Goal: Task Accomplishment & Management: Manage account settings

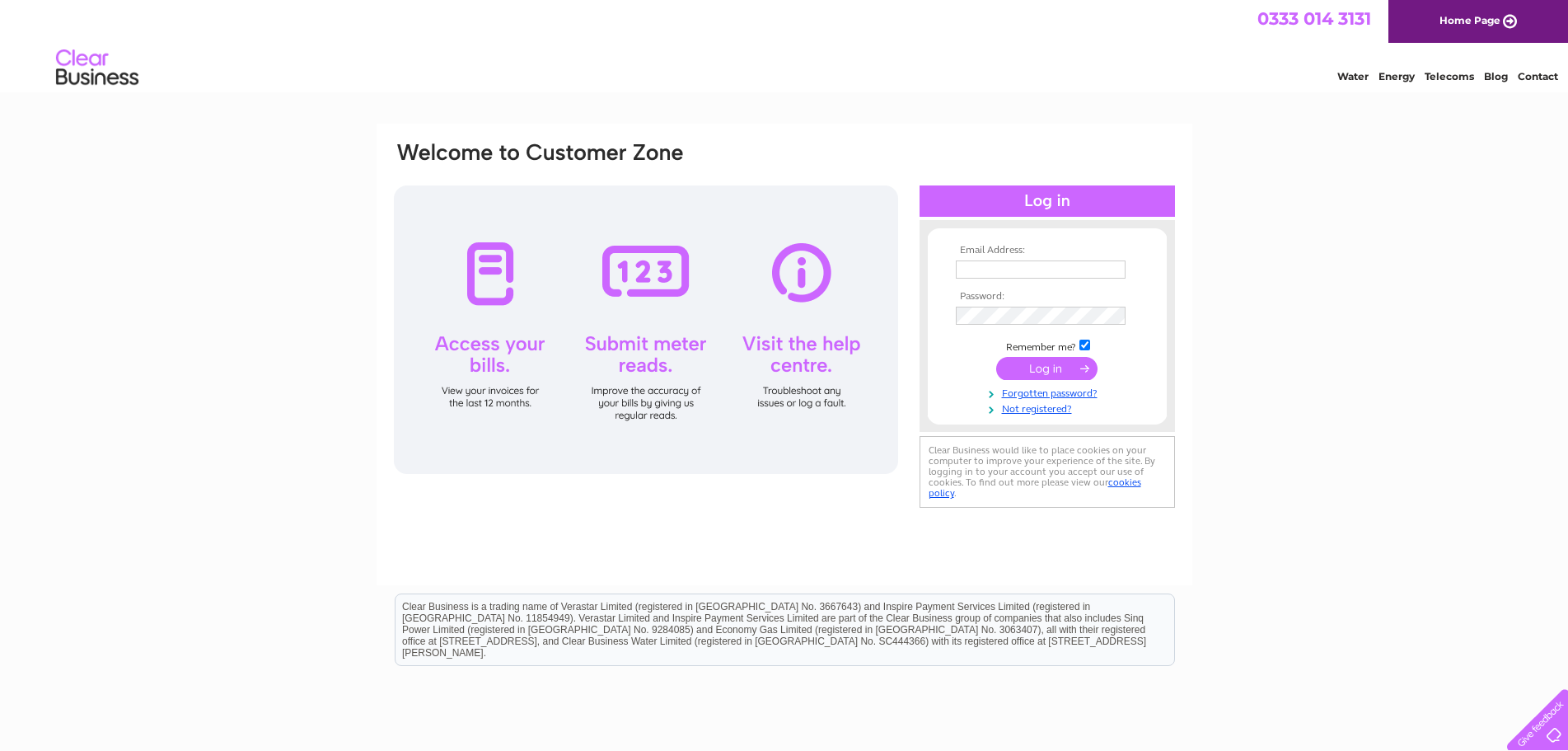
type input "[EMAIL_ADDRESS][DOMAIN_NAME]"
click at [1055, 364] on input "submit" at bounding box center [1046, 368] width 101 height 23
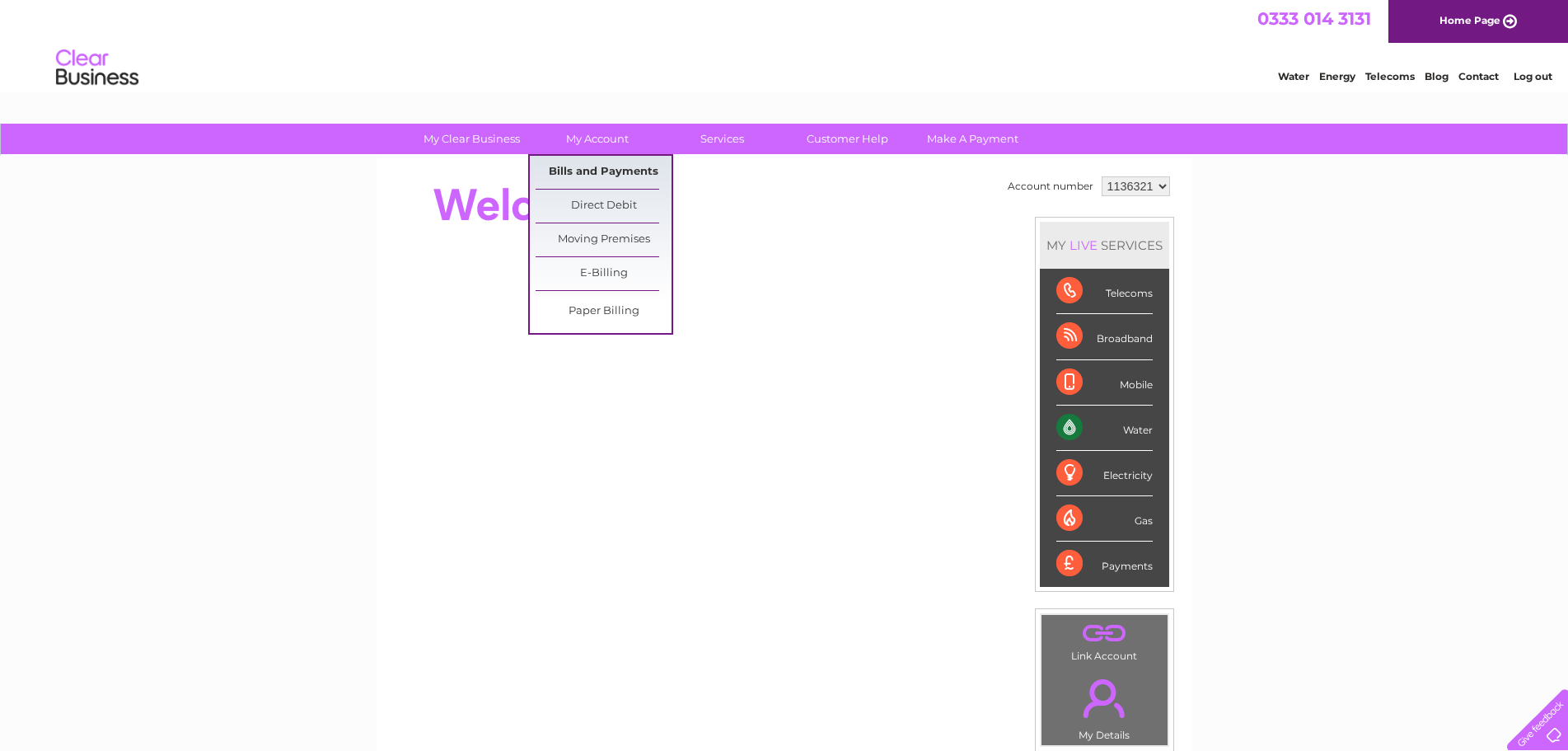
click at [581, 174] on link "Bills and Payments" at bounding box center [603, 172] width 136 height 33
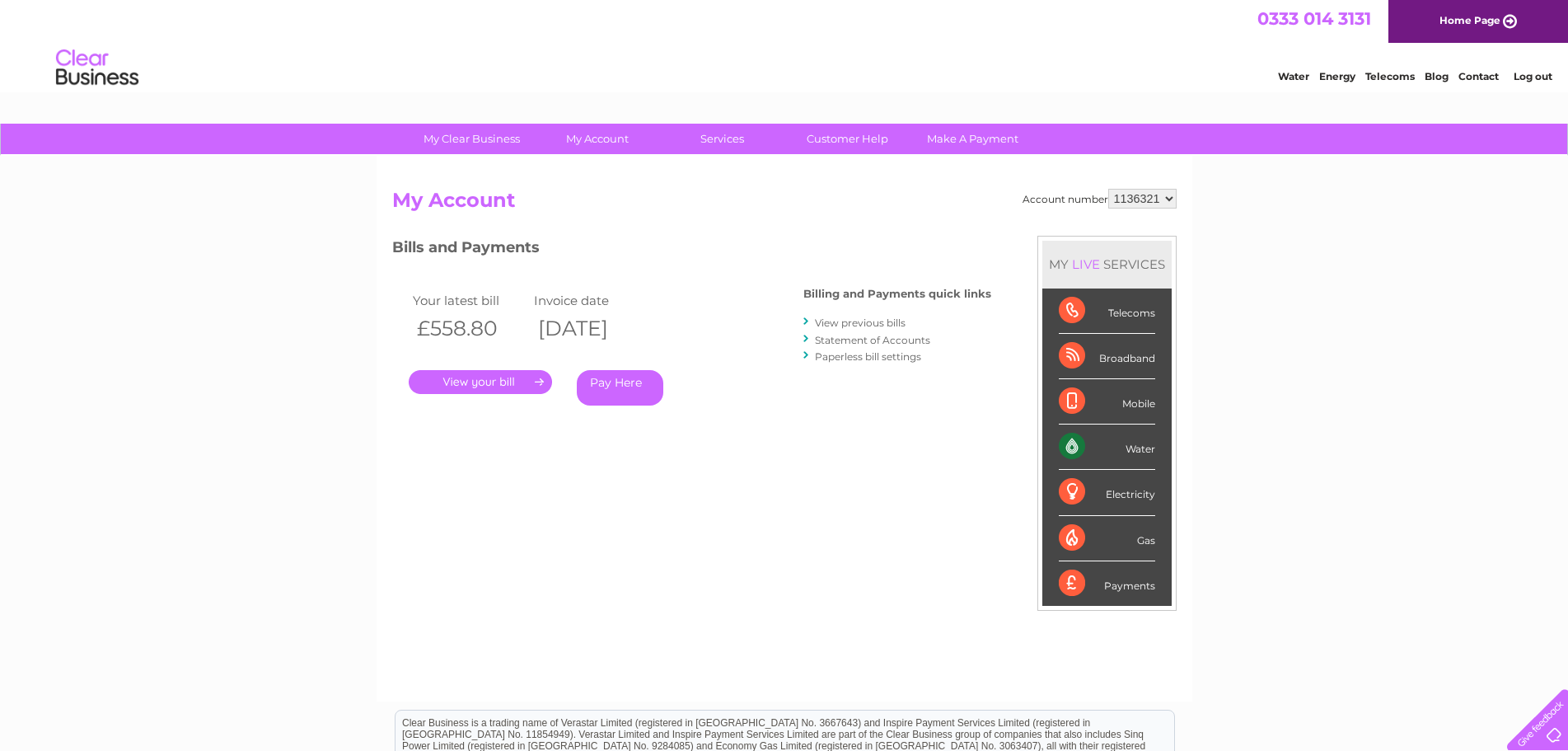
click at [533, 379] on link "." at bounding box center [480, 381] width 144 height 24
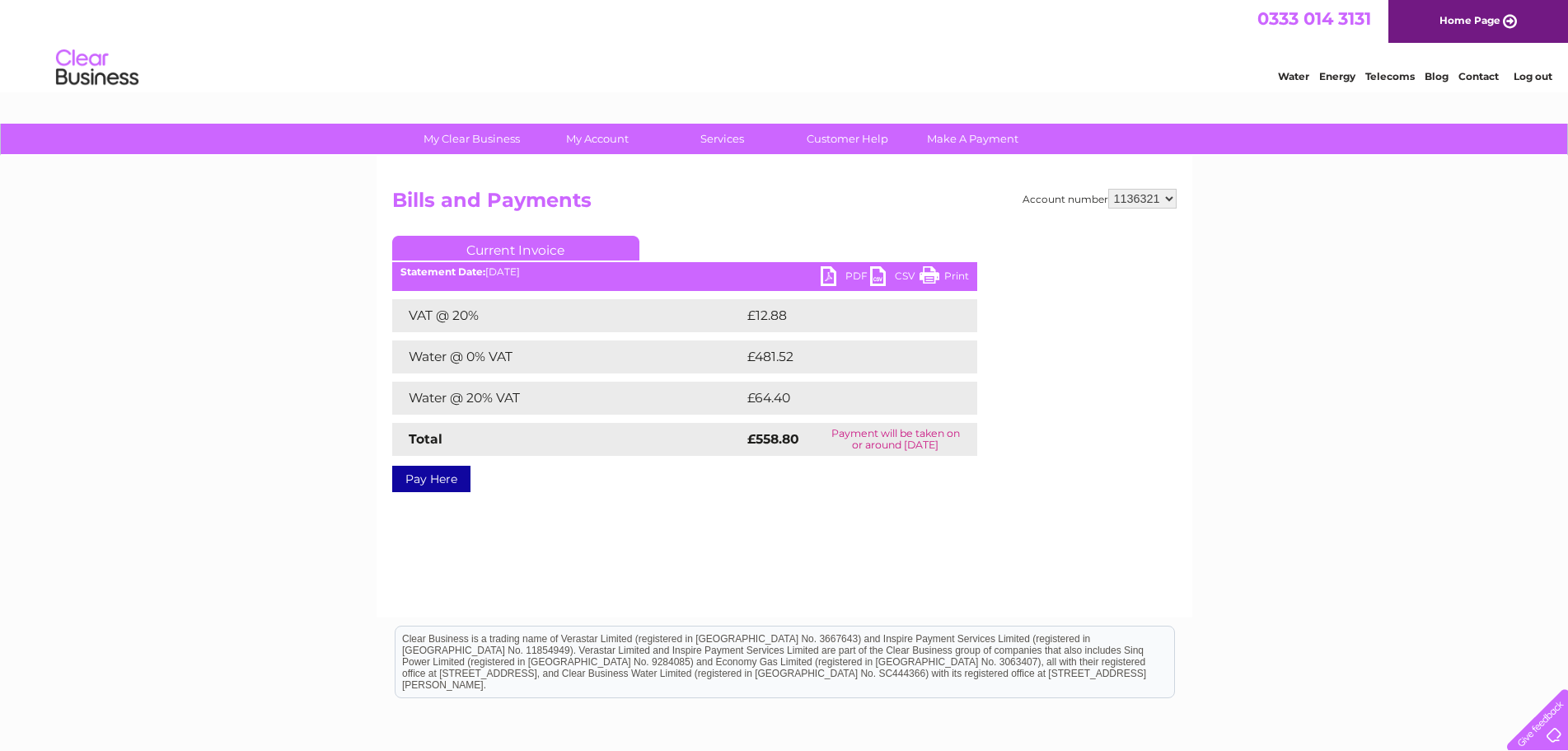
click at [828, 283] on link "PDF" at bounding box center [845, 277] width 49 height 24
